Goal: Transaction & Acquisition: Purchase product/service

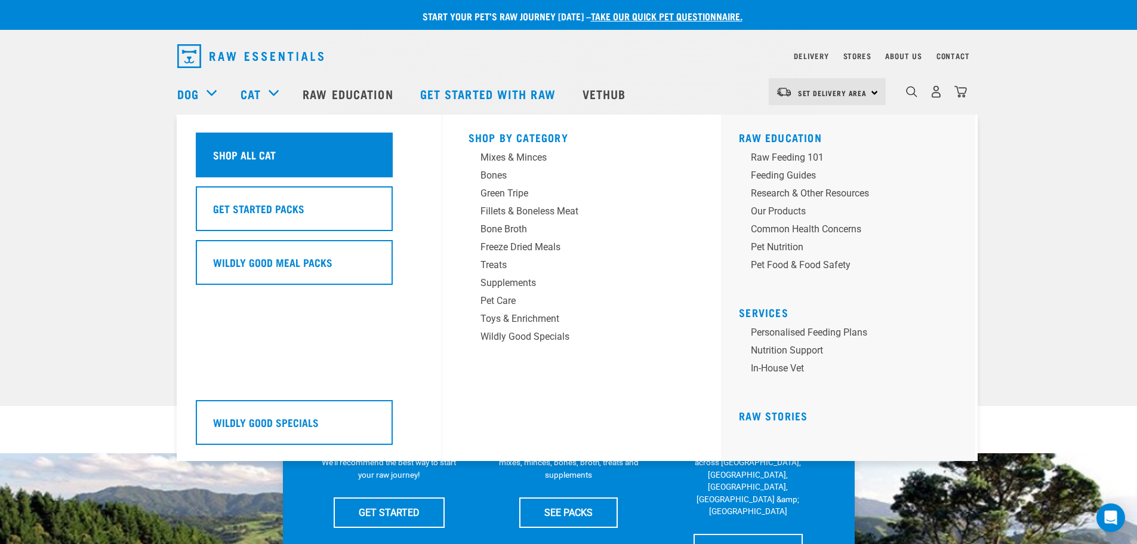
click at [259, 158] on h5 "Shop All Cat" at bounding box center [244, 155] width 63 height 16
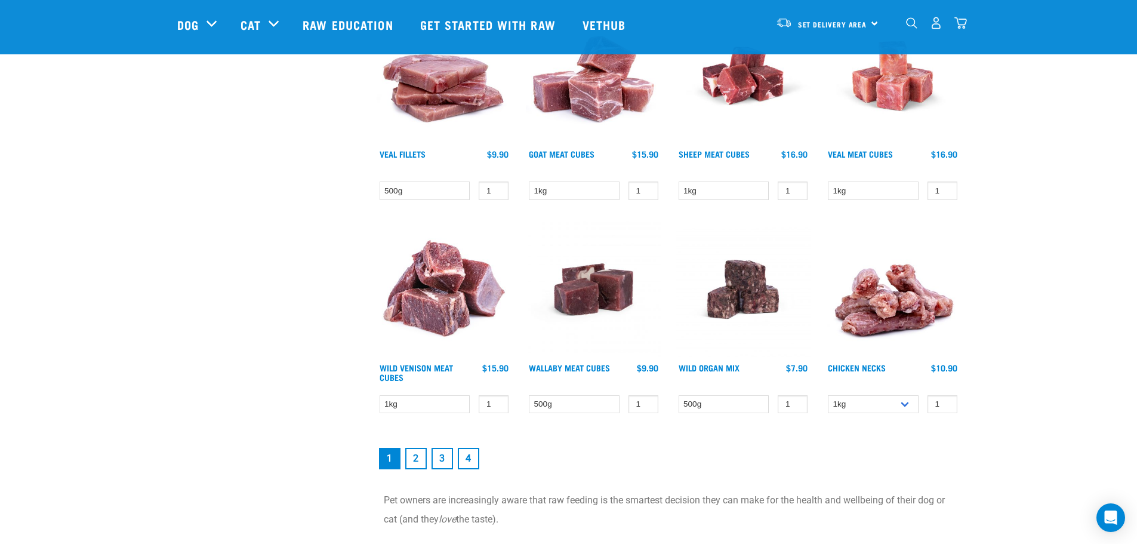
scroll to position [1612, 0]
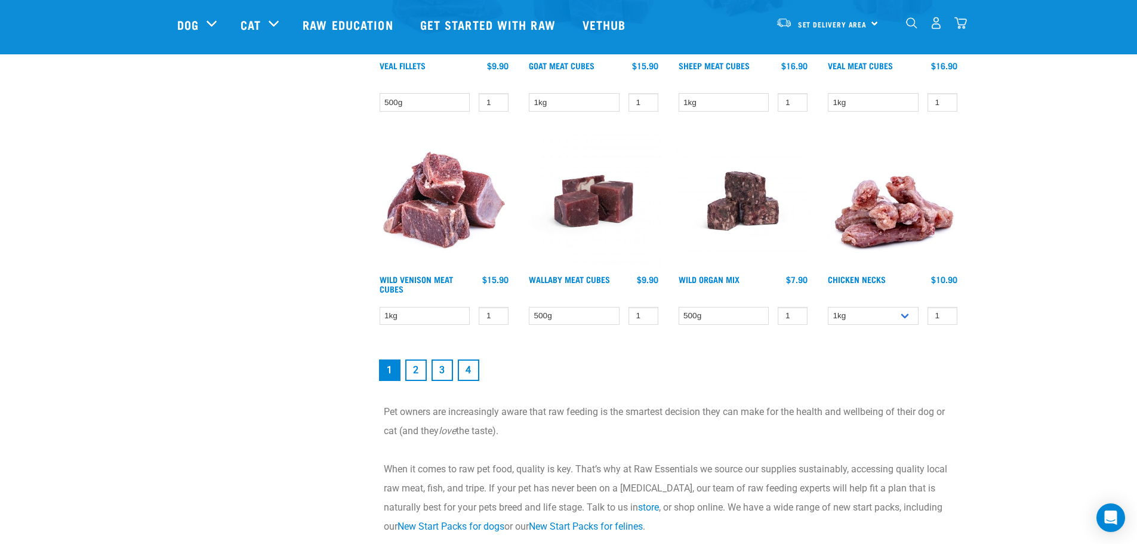
click at [420, 379] on link "2" at bounding box center [415, 369] width 21 height 21
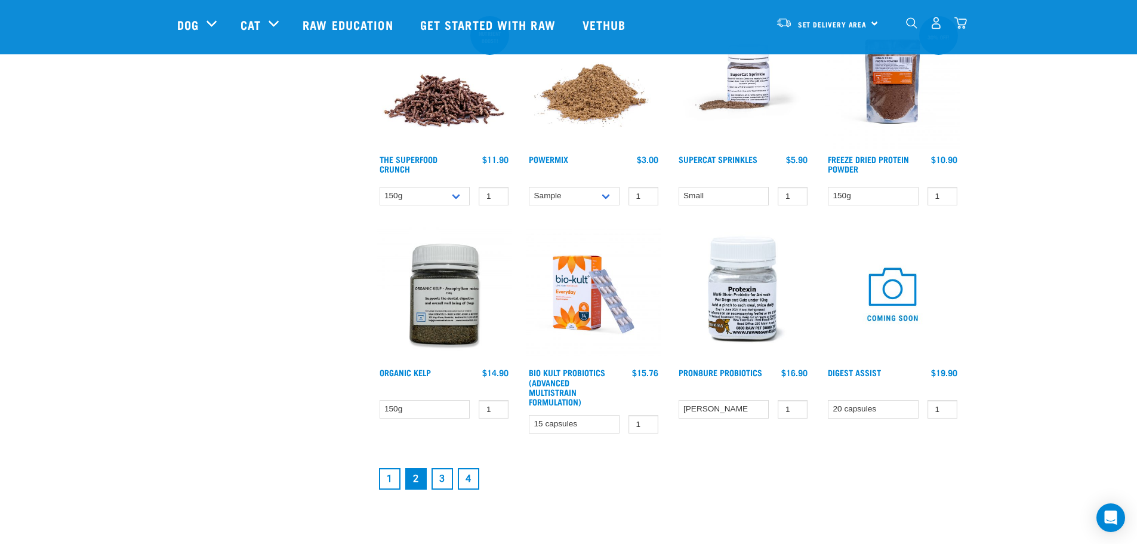
scroll to position [1612, 0]
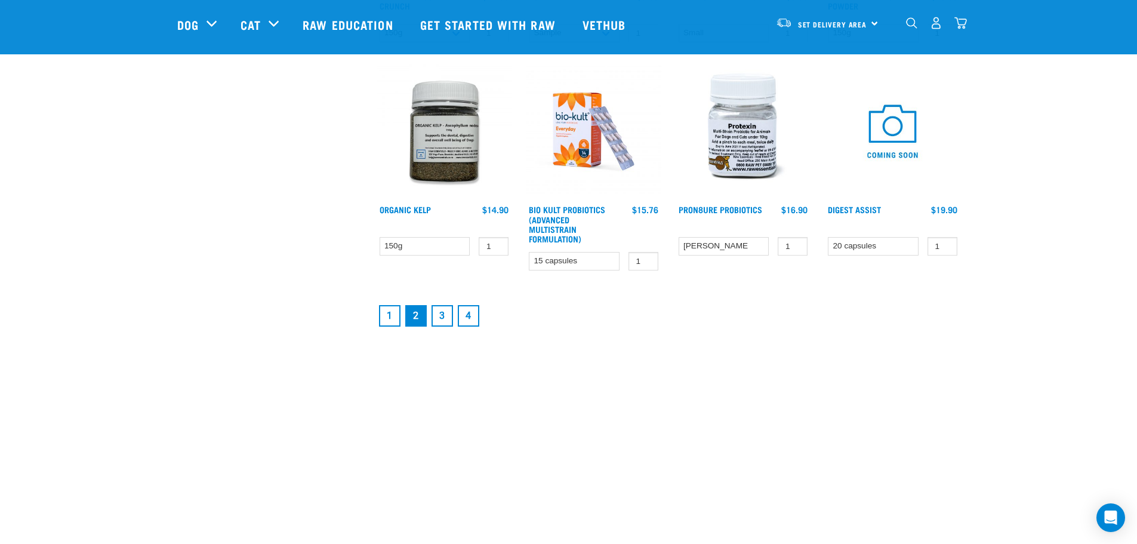
click at [450, 316] on link "3" at bounding box center [442, 315] width 21 height 21
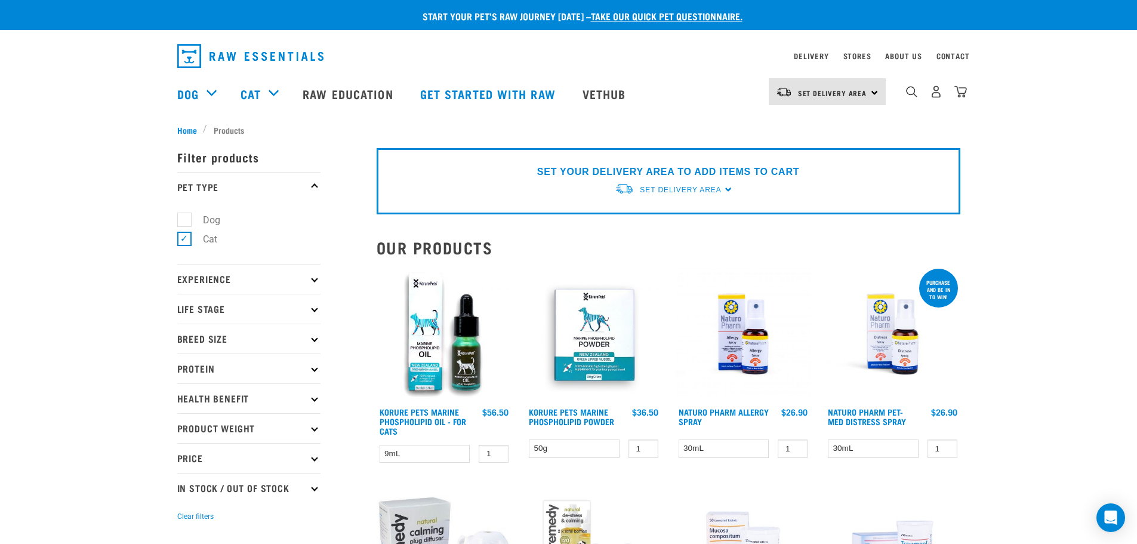
click at [224, 339] on p "Breed Size" at bounding box center [248, 339] width 143 height 30
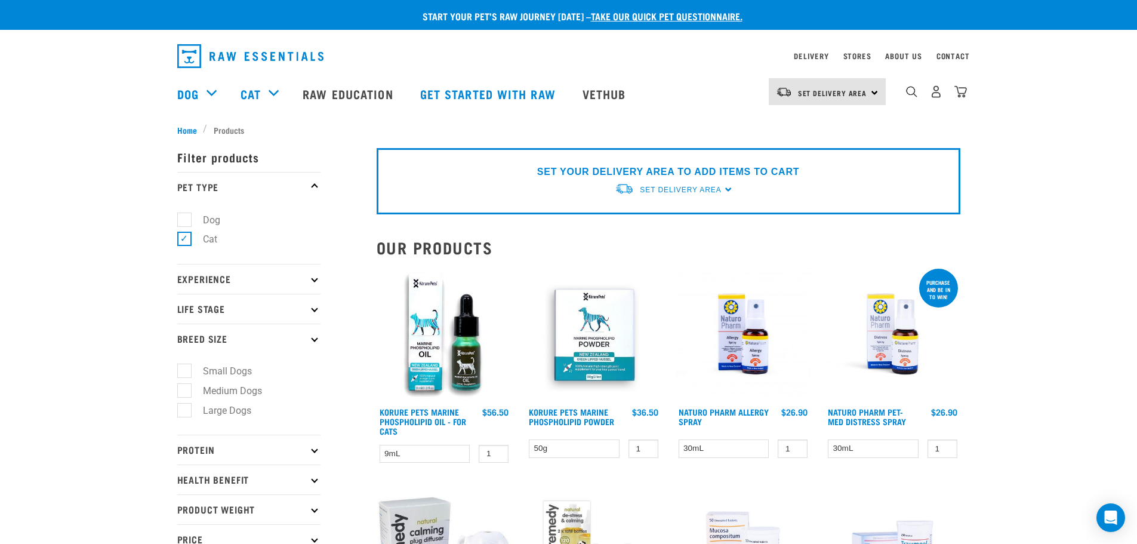
click at [186, 221] on label "Dog" at bounding box center [204, 220] width 41 height 15
click at [185, 221] on input "Dog" at bounding box center [181, 218] width 8 height 8
checkbox input "true"
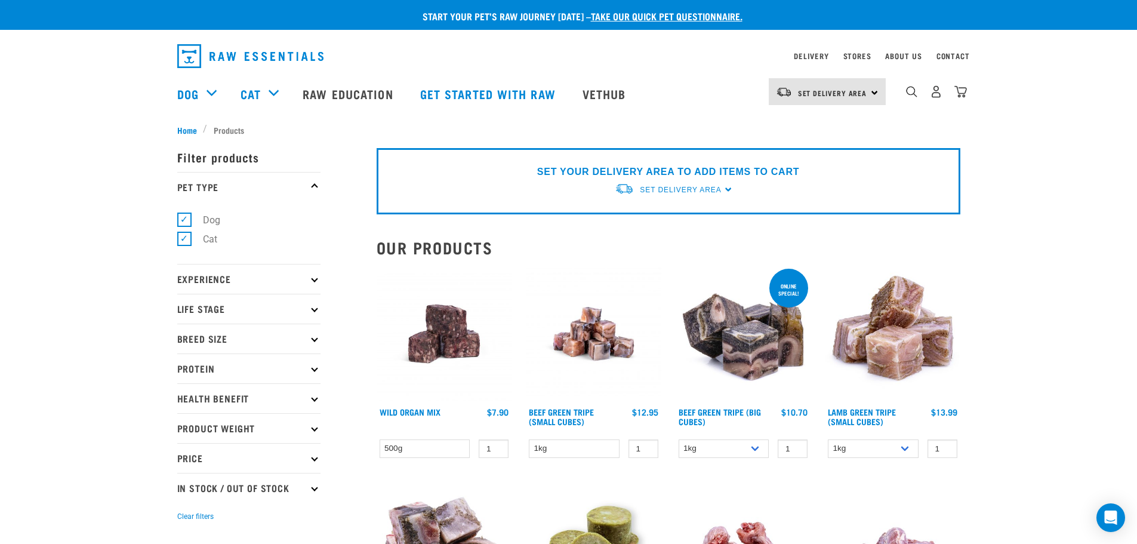
click at [208, 334] on p "Breed Size" at bounding box center [248, 339] width 143 height 30
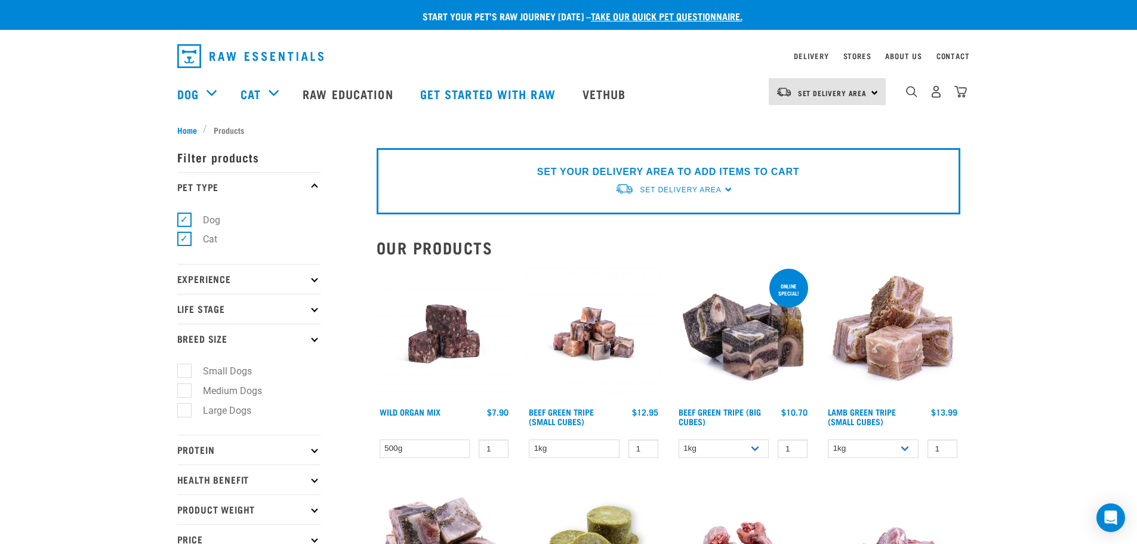
click at [225, 332] on p "Breed Size" at bounding box center [248, 339] width 143 height 30
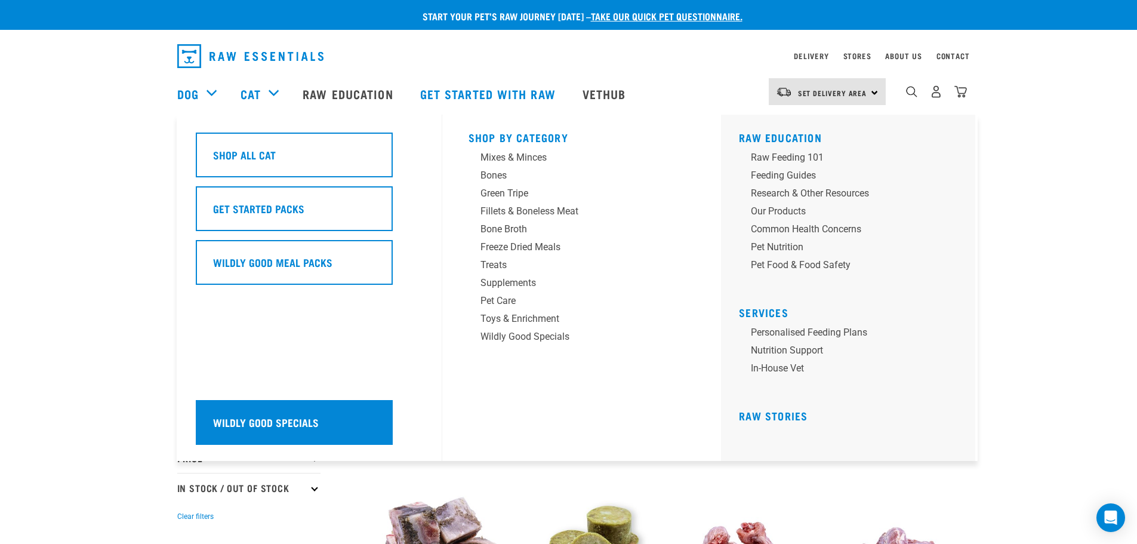
click at [288, 416] on h5 "Wildly Good Specials" at bounding box center [266, 422] width 106 height 16
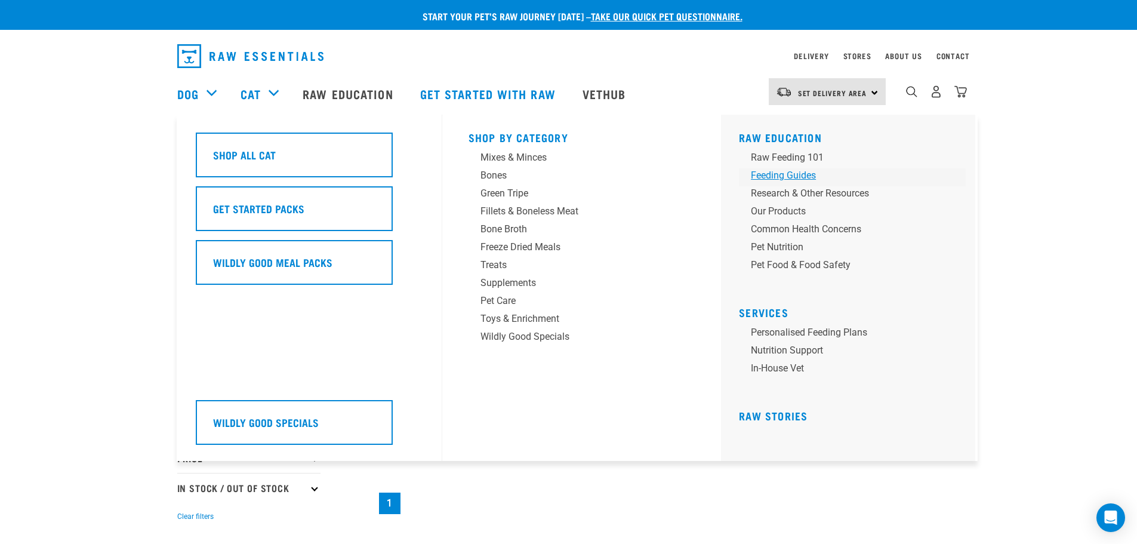
click at [771, 169] on div "Feeding Guides" at bounding box center [844, 175] width 186 height 14
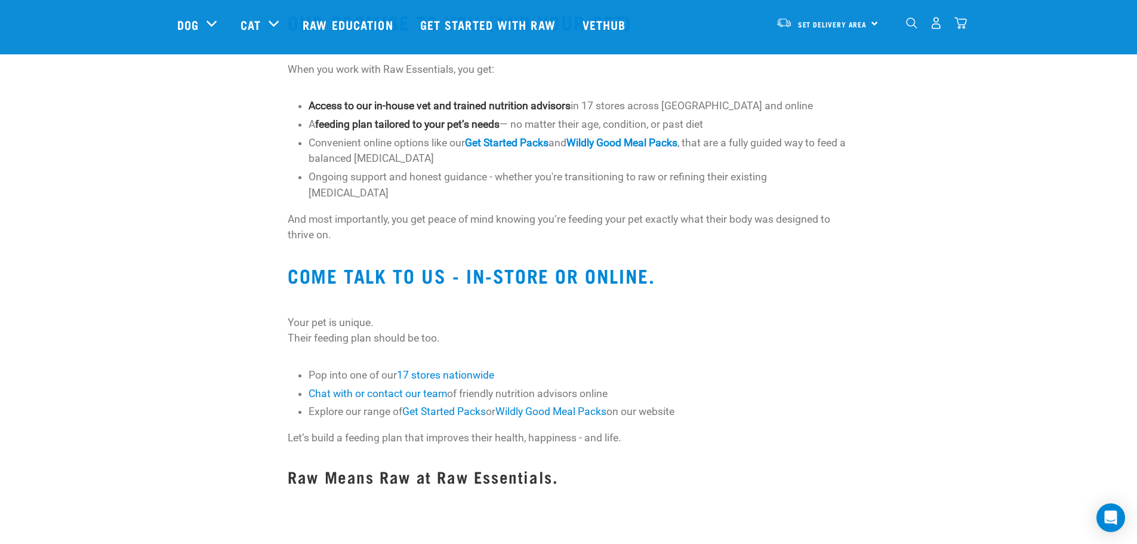
scroll to position [896, 0]
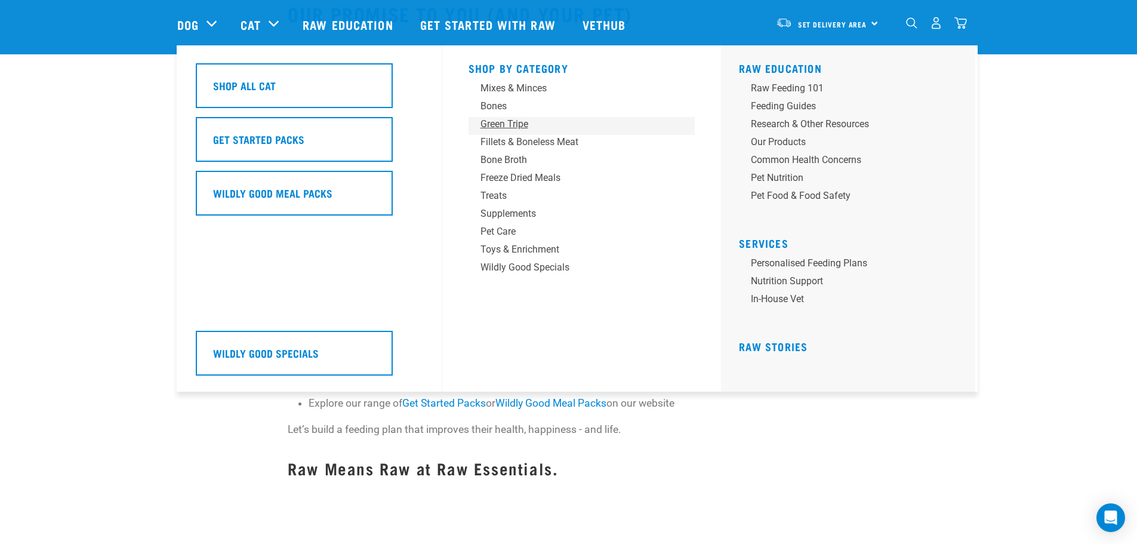
click at [504, 124] on div "Green Tripe" at bounding box center [574, 124] width 186 height 14
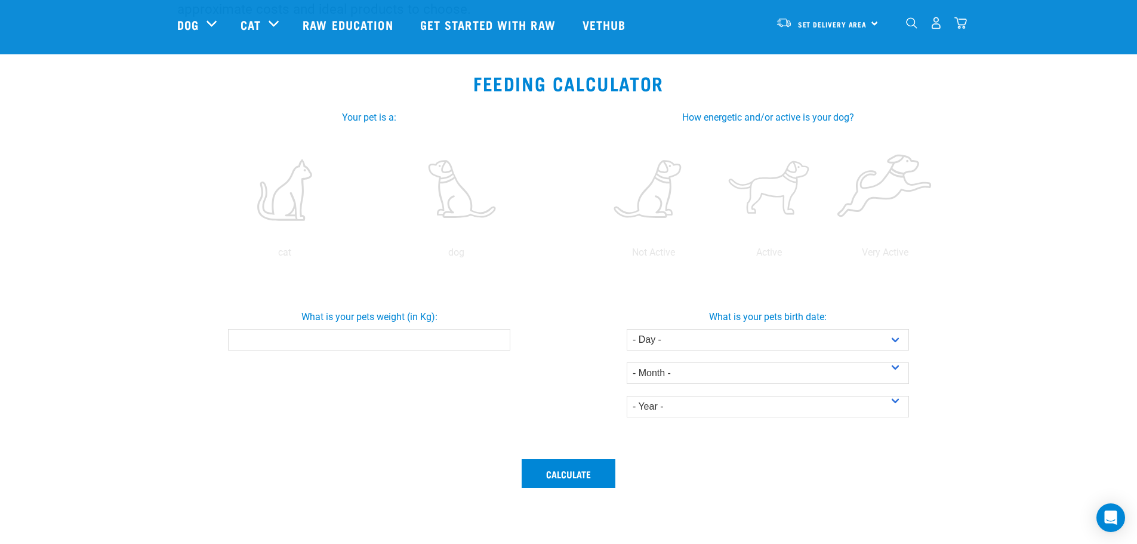
scroll to position [179, 0]
